Goal: Task Accomplishment & Management: Manage account settings

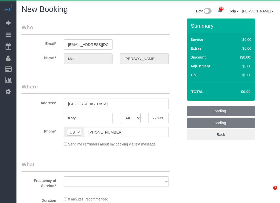
select select "[GEOGRAPHIC_DATA]"
select select "string:fspay-d99e0114-994f-4ee6-b6db-05304be8d4e9"
select select "object:1460"
select select "3"
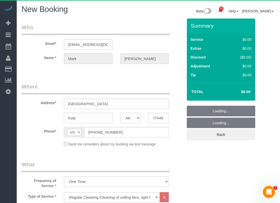
select select "object:1519"
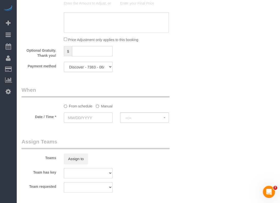
scroll to position [380, 0]
click at [88, 67] on select "Visa - 8402 - 12/2027 Visa - 3159 - 03/2027 Visa - 3159 - 03/2027 Visa - 3159 -…" at bounding box center [88, 67] width 49 height 10
click at [174, 67] on div "Payment method Visa - 8402 - 12/2027 Visa - 3159 - 03/2027 Visa - 3159 - 03/202…" at bounding box center [102, 67] width 169 height 10
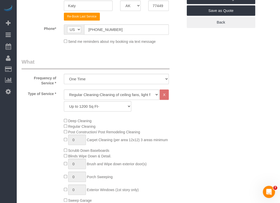
scroll to position [0, 0]
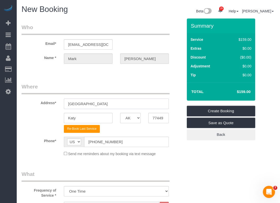
click at [127, 103] on input "[GEOGRAPHIC_DATA]" at bounding box center [116, 104] width 105 height 10
paste input "[STREET_ADDRESS]"
drag, startPoint x: 137, startPoint y: 106, endPoint x: 120, endPoint y: 102, distance: 17.3
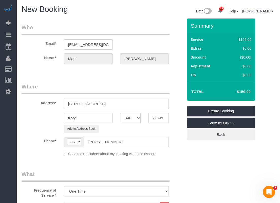
click at [120, 102] on input "[STREET_ADDRESS]" at bounding box center [116, 104] width 105 height 10
type input "[STREET_ADDRESS]"
drag, startPoint x: 162, startPoint y: 117, endPoint x: 148, endPoint y: 117, distance: 13.9
click at [148, 117] on input "77449" at bounding box center [158, 118] width 21 height 10
paste input "50"
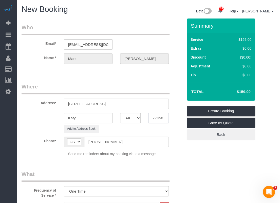
type input "77450"
drag, startPoint x: 128, startPoint y: 101, endPoint x: 105, endPoint y: 103, distance: 22.9
click at [105, 103] on input "[STREET_ADDRESS]" at bounding box center [116, 104] width 105 height 10
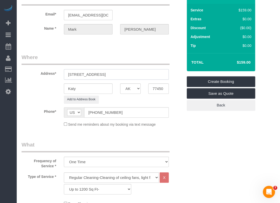
scroll to position [152, 0]
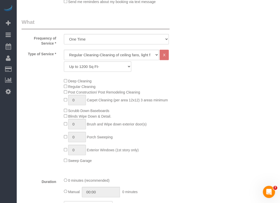
type input "[STREET_ADDRESS]"
click at [78, 68] on select "Up to 1200 Sq Ft- [DATE]-[DATE] Sq Ft [DATE]-[DATE] Sq Ft [DATE]-[DATE] Sq Ft […" at bounding box center [97, 66] width 67 height 10
select select "63"
click at [64, 61] on select "Up to 1200 Sq Ft- [DATE]-[DATE] Sq Ft [DATE]-[DATE] Sq Ft [DATE]-[DATE] Sq Ft […" at bounding box center [97, 66] width 67 height 10
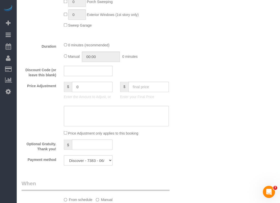
scroll to position [329, 0]
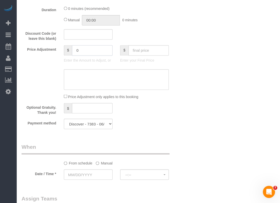
drag, startPoint x: 95, startPoint y: 50, endPoint x: 63, endPoint y: 51, distance: 31.9
click at [63, 51] on div "$ 0 Enter the Amount to Adjust, or" at bounding box center [88, 55] width 56 height 20
type input "-259"
click at [216, 101] on div "Who Email* [EMAIL_ADDRESS][DOMAIN_NAME] Name * [PERSON_NAME] Where Address* [ST…" at bounding box center [148, 21] width 253 height 665
click at [102, 176] on input "text" at bounding box center [88, 174] width 49 height 10
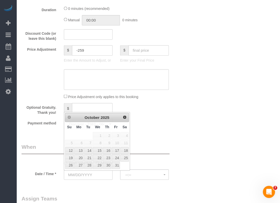
click at [122, 186] on div "Who Email* [EMAIL_ADDRESS][DOMAIN_NAME] Name * [PERSON_NAME] Where Address* [ST…" at bounding box center [102, 21] width 169 height 665
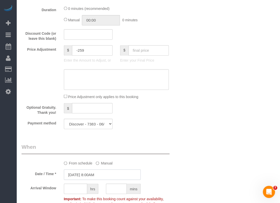
click at [96, 173] on input "[DATE] 8:00AM" at bounding box center [102, 174] width 77 height 10
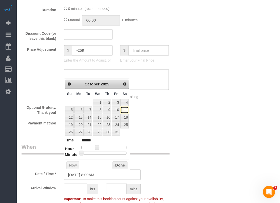
click at [126, 110] on link "11" at bounding box center [124, 109] width 8 height 7
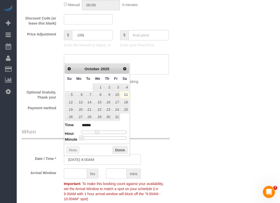
scroll to position [380, 0]
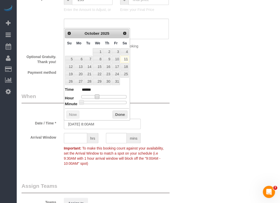
type input "[DATE] 9:00AM"
type input "******"
type input "[DATE] 10:00AM"
type input "*******"
type input "[DATE] 11:00AM"
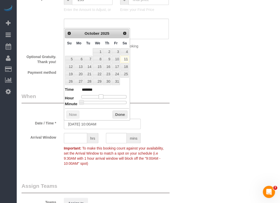
type input "*******"
drag, startPoint x: 96, startPoint y: 95, endPoint x: 101, endPoint y: 94, distance: 5.3
click at [101, 94] on span at bounding box center [103, 96] width 5 height 5
type input "[DATE] 11:05AM"
type input "*******"
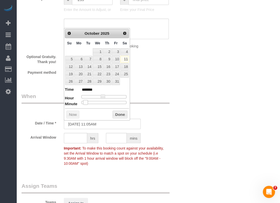
type input "[DATE] 11:00AM"
type input "*******"
click at [79, 99] on dl "Time ******* Hour Minute Second Millisecond Microsecond Time Zone ***** ***** *…" at bounding box center [97, 94] width 64 height 17
click at [73, 139] on input "text" at bounding box center [75, 138] width 23 height 10
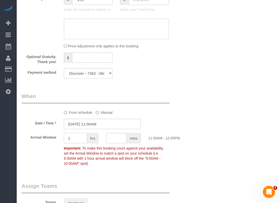
type input "1"
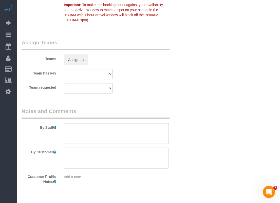
scroll to position [535, 0]
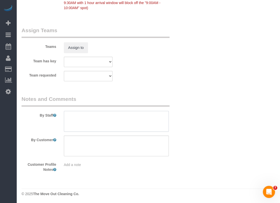
click at [119, 115] on textarea at bounding box center [116, 121] width 105 height 21
paste textarea "The code is still 080820:heavy_check_mark:"
click at [108, 116] on textarea at bounding box center [116, 121] width 105 height 21
drag, startPoint x: 156, startPoint y: 118, endPoint x: 20, endPoint y: 118, distance: 136.0
click at [20, 118] on div "By Staff" at bounding box center [102, 113] width 169 height 36
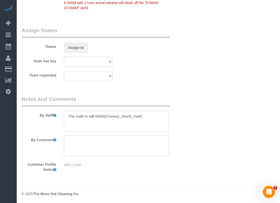
paste textarea "Lockbox on front door. Code 080820✔️"
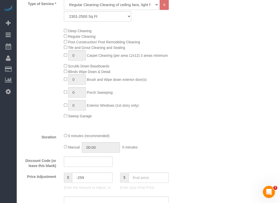
scroll to position [203, 0]
type textarea "Lockbox on front door. Code 080820✔️"
type input "1"
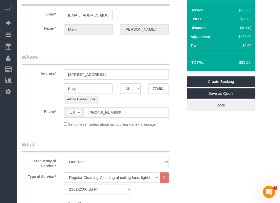
scroll to position [0, 0]
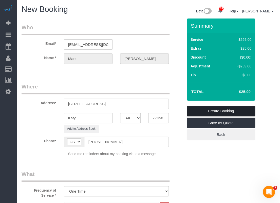
click at [196, 109] on link "Create Booking" at bounding box center [221, 111] width 68 height 11
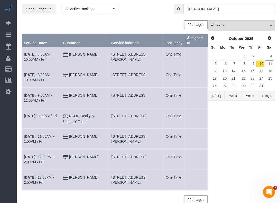
scroll to position [25, 0]
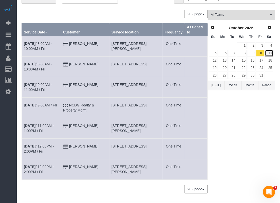
click at [266, 51] on link "11" at bounding box center [269, 53] width 8 height 7
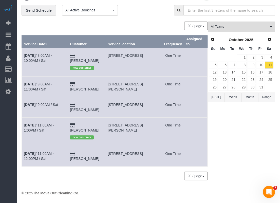
scroll to position [8, 0]
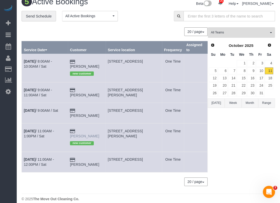
drag, startPoint x: 94, startPoint y: 131, endPoint x: 81, endPoint y: 126, distance: 14.4
click at [81, 126] on td "[PERSON_NAME] new customer" at bounding box center [87, 137] width 38 height 28
copy link "[PERSON_NAME]"
click at [54, 129] on link "[DATE] 11:00AM - 1:00PM / Sat" at bounding box center [39, 133] width 30 height 9
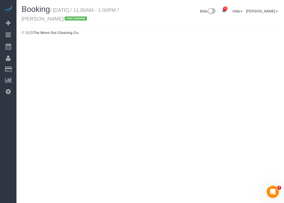
select select "[GEOGRAPHIC_DATA]"
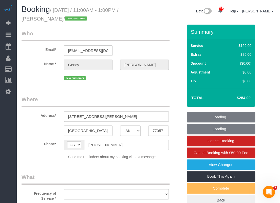
select select "object:2176"
select select "string:fspay-8b04cd88-9780-47aa-82a2-094e56c188ad"
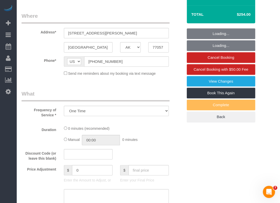
select select "3"
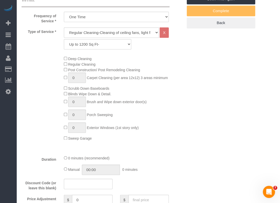
select select "object:2246"
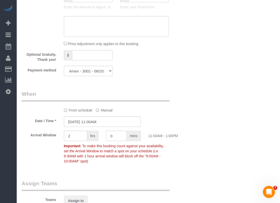
scroll to position [557, 0]
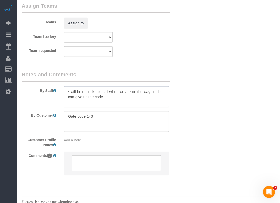
drag, startPoint x: 108, startPoint y: 99, endPoint x: 72, endPoint y: 91, distance: 37.2
click at [72, 91] on textarea at bounding box center [116, 96] width 105 height 21
paste textarea "Lock with key at front 2937. Press the silver button down and the key is inside"
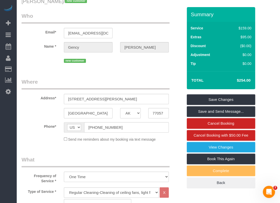
scroll to position [0, 0]
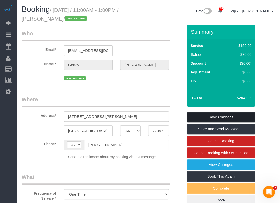
type textarea "* Lock with key at front 2937. Press the silver button down and the key is insi…"
click at [220, 116] on link "Save Changes" at bounding box center [221, 117] width 68 height 11
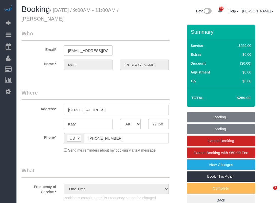
select select "[GEOGRAPHIC_DATA]"
select select "string:fspay-d99e0114-994f-4ee6-b6db-05304be8d4e9"
select select "3"
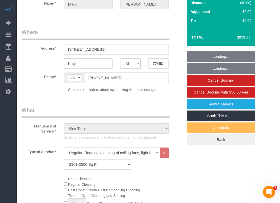
select select "object:1088"
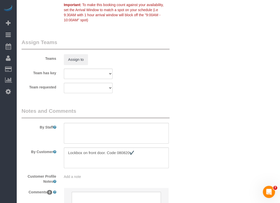
scroll to position [583, 0]
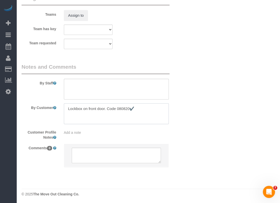
drag, startPoint x: 143, startPoint y: 110, endPoint x: 58, endPoint y: 109, distance: 85.6
click at [58, 109] on div "By Customer" at bounding box center [102, 113] width 169 height 21
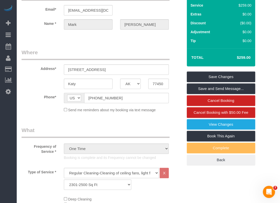
scroll to position [0, 0]
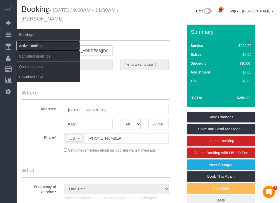
click at [24, 44] on link "Active Bookings" at bounding box center [47, 46] width 63 height 10
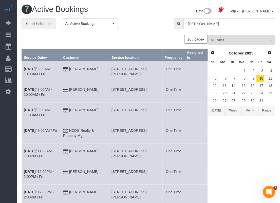
scroll to position [37, 0]
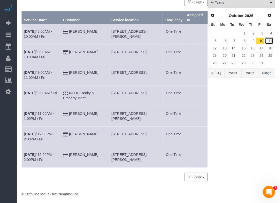
click at [271, 42] on link "11" at bounding box center [269, 40] width 8 height 7
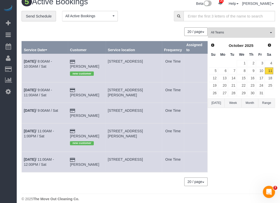
drag, startPoint x: 104, startPoint y: 60, endPoint x: 81, endPoint y: 60, distance: 22.8
click at [81, 60] on td "Ian Alkire new customer" at bounding box center [87, 68] width 38 height 28
copy link "[PERSON_NAME]"
click at [57, 152] on td "Oct 11th / 11:00AM - 12:00PM / Sat" at bounding box center [45, 162] width 46 height 21
click at [54, 157] on link "Oct 11th / 11:00AM - 12:00PM / Sat" at bounding box center [39, 161] width 30 height 9
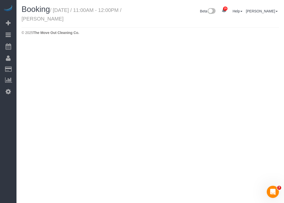
select select "[GEOGRAPHIC_DATA]"
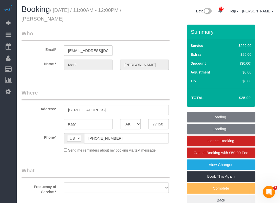
select select "object:1877"
select select "string:fspay-d99e0114-994f-4ee6-b6db-05304be8d4e9"
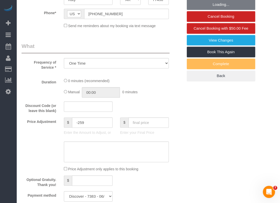
select select "object:1903"
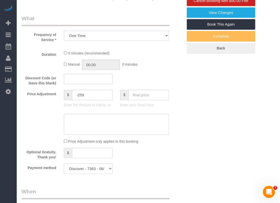
select select "3"
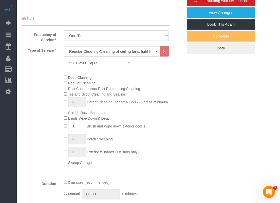
click at [63, 163] on div "Deep Cleaning Regular Cleaning Post Construction/ Post Remodeling Cleaning Tile…" at bounding box center [123, 119] width 127 height 91
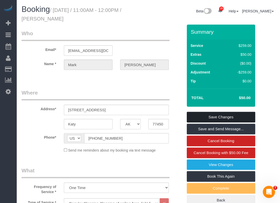
click at [211, 116] on link "Save Changes" at bounding box center [221, 117] width 68 height 11
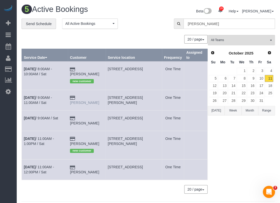
drag, startPoint x: 103, startPoint y: 91, endPoint x: 82, endPoint y: 91, distance: 21.5
click at [82, 91] on td "[PERSON_NAME]" at bounding box center [87, 100] width 38 height 21
copy link "[PERSON_NAME]"
drag, startPoint x: 108, startPoint y: 91, endPoint x: 129, endPoint y: 95, distance: 21.1
click at [129, 95] on td "[STREET_ADDRESS][PERSON_NAME]" at bounding box center [134, 100] width 56 height 21
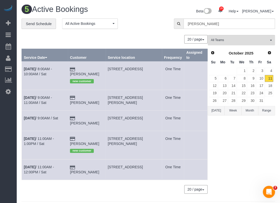
copy span "[STREET_ADDRESS][PERSON_NAME]"
click at [52, 96] on link "Oct 11th / 9:00AM - 11:00AM / Sat" at bounding box center [38, 100] width 28 height 9
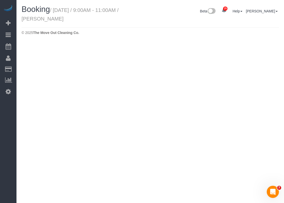
select select "[GEOGRAPHIC_DATA]"
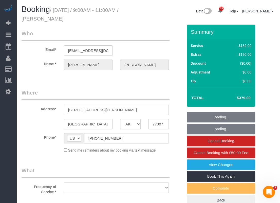
select select "object:2428"
select select "string:fspay-3de21d08-b4b3-49f8-9674-3012728cd51d"
click at [93, 49] on input "liburds81@att.net" at bounding box center [88, 50] width 49 height 10
select select "3"
click at [93, 49] on input "liburds81@att.net" at bounding box center [88, 50] width 49 height 10
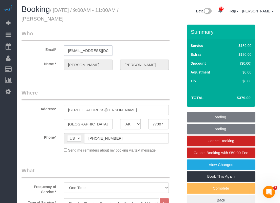
select select "object:2501"
click at [93, 49] on input "liburds81@att.net" at bounding box center [88, 50] width 49 height 10
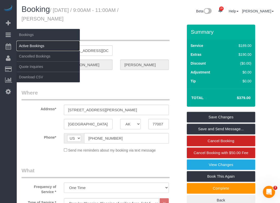
click at [21, 45] on link "Active Bookings" at bounding box center [47, 46] width 63 height 10
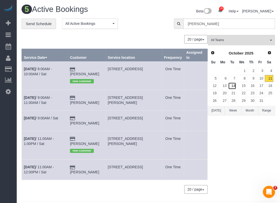
click at [233, 86] on link "14" at bounding box center [232, 85] width 8 height 7
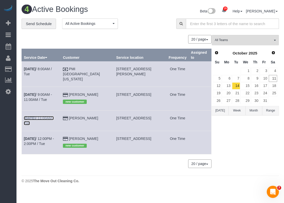
click at [54, 116] on link "Oct 14th / 11:00AM / Tue" at bounding box center [39, 120] width 30 height 9
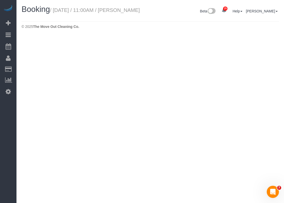
select select "[GEOGRAPHIC_DATA]"
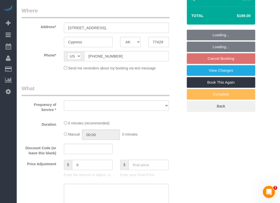
select select "string:fspay-2fe4d790-0e6d-4c44-a252-29379010961b"
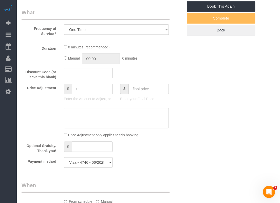
select select "object:3343"
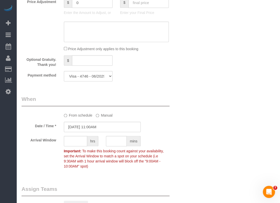
select select "3"
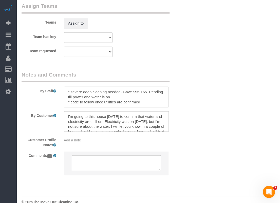
scroll to position [557, 0]
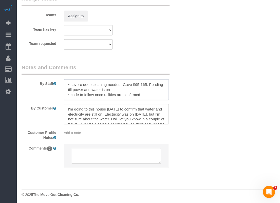
drag, startPoint x: 150, startPoint y: 101, endPoint x: 70, endPoint y: 99, distance: 80.3
click at [70, 99] on textarea at bounding box center [116, 89] width 105 height 21
paste textarea "Combo on door 0713"
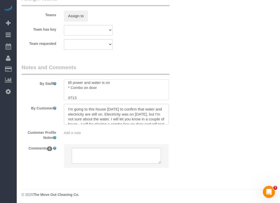
click at [68, 100] on textarea at bounding box center [116, 89] width 105 height 21
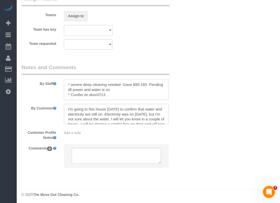
scroll to position [0, 0]
drag, startPoint x: 107, startPoint y: 95, endPoint x: 148, endPoint y: 89, distance: 42.2
click at [148, 89] on textarea at bounding box center [116, 89] width 105 height 21
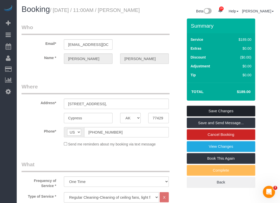
type textarea "* severe deep cleaning needed- Gave $95-165. * Combo on door 0713"
click at [210, 116] on link "Save Changes" at bounding box center [221, 111] width 68 height 11
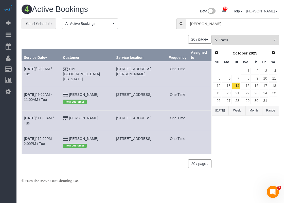
drag, startPoint x: 146, startPoint y: 119, endPoint x: 113, endPoint y: 114, distance: 32.8
click at [114, 114] on td "19206 Calico Place Ln,, Cypress, TX 77429" at bounding box center [140, 120] width 52 height 21
copy span "19206 Calico Place Ln,, Cypress, TX 77429"
click at [273, 77] on link "11" at bounding box center [273, 78] width 8 height 7
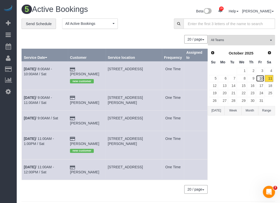
click at [261, 77] on link "10" at bounding box center [260, 78] width 8 height 7
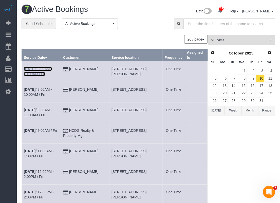
click at [52, 68] on link "Oct 10th / 8:00AM - 10:00AM / Fri" at bounding box center [38, 71] width 28 height 9
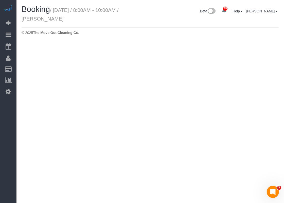
select select "[GEOGRAPHIC_DATA]"
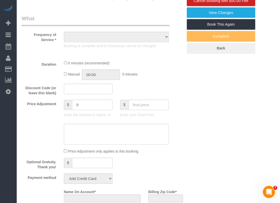
select select "object:3916"
select select "string:fspay-32130e1c-d83b-4a19-a7f5-2461df432fdb"
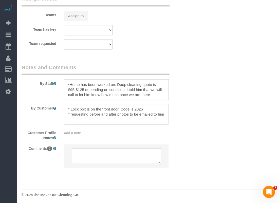
select select "spot85"
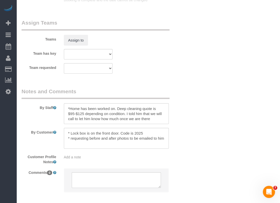
select select "object:3935"
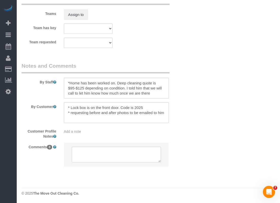
scroll to position [540, 0]
select select "3"
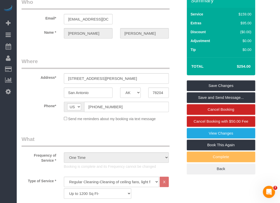
scroll to position [0, 0]
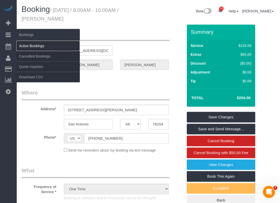
click at [22, 45] on link "Active Bookings" at bounding box center [47, 46] width 63 height 10
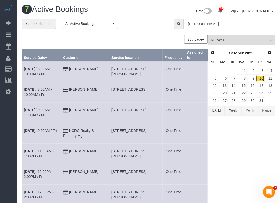
click at [260, 80] on link "10" at bounding box center [260, 78] width 8 height 7
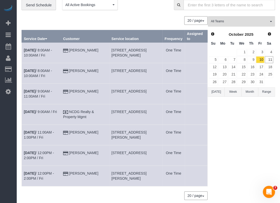
scroll to position [37, 0]
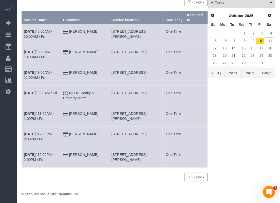
drag, startPoint x: 135, startPoint y: 139, endPoint x: 113, endPoint y: 133, distance: 23.2
click at [113, 133] on td "[STREET_ADDRESS]" at bounding box center [135, 136] width 53 height 21
copy span "[STREET_ADDRESS]"
